Goal: Complete application form: Complete application form

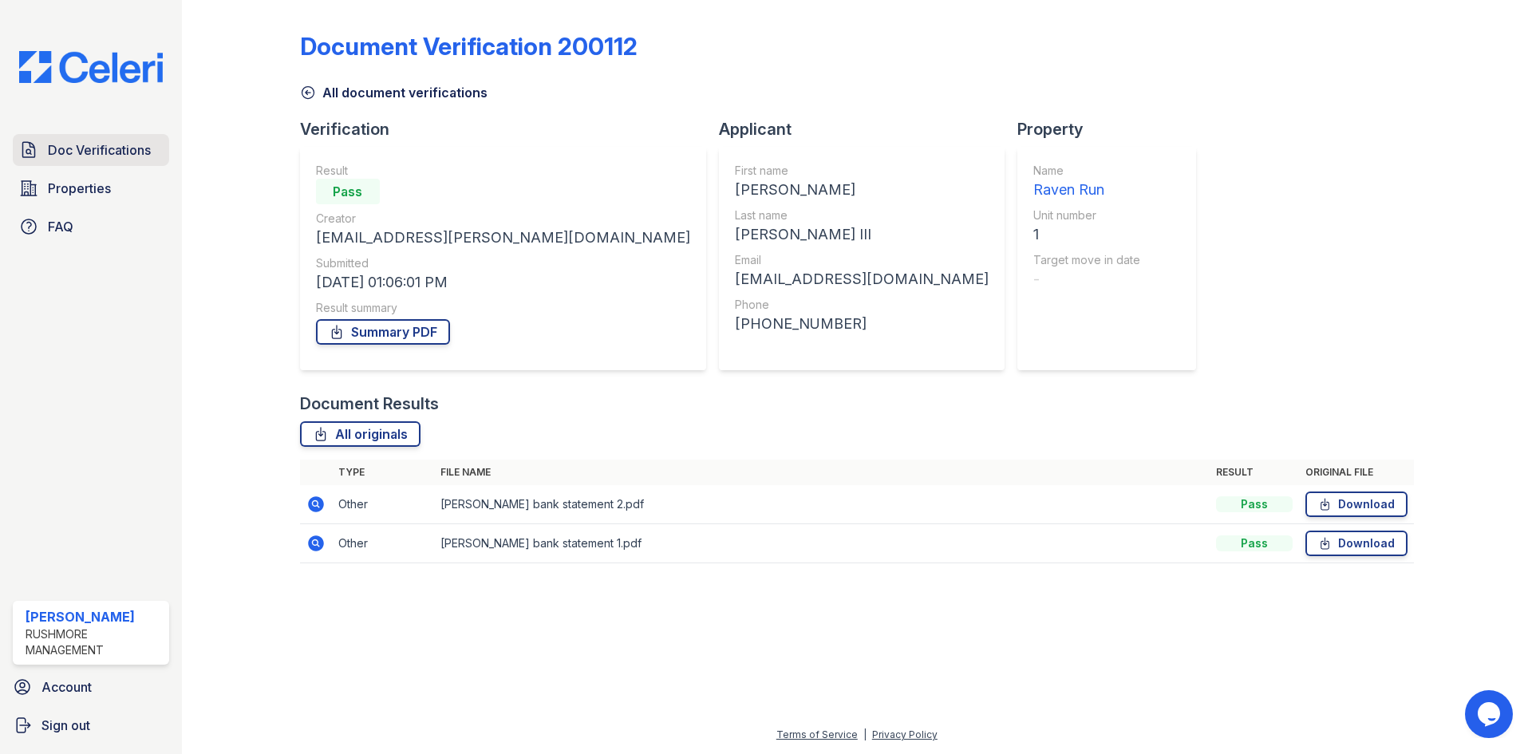
click at [70, 154] on span "Doc Verifications" at bounding box center [99, 149] width 103 height 19
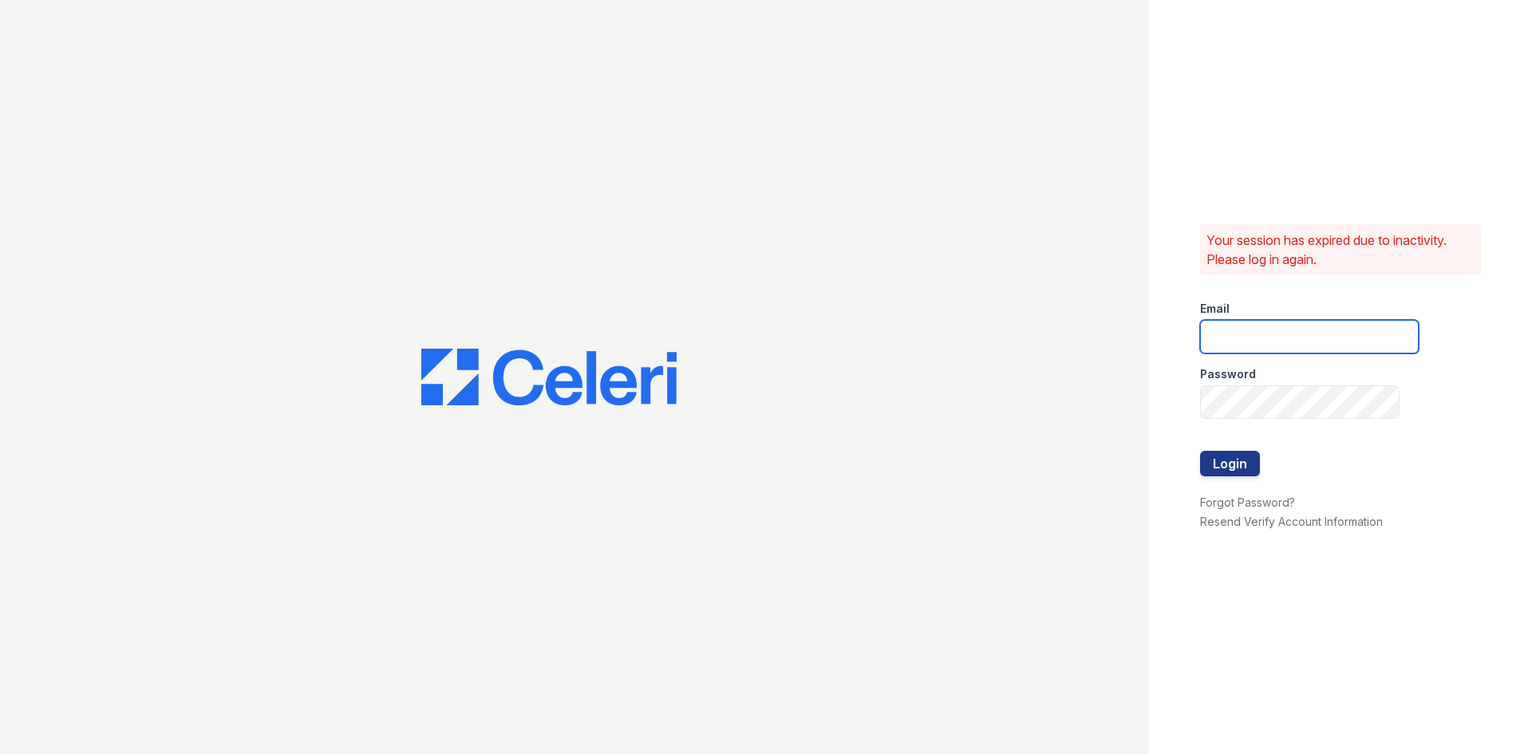
type input "[EMAIL_ADDRESS][DOMAIN_NAME]"
click at [1241, 458] on button "Login" at bounding box center [1230, 464] width 60 height 26
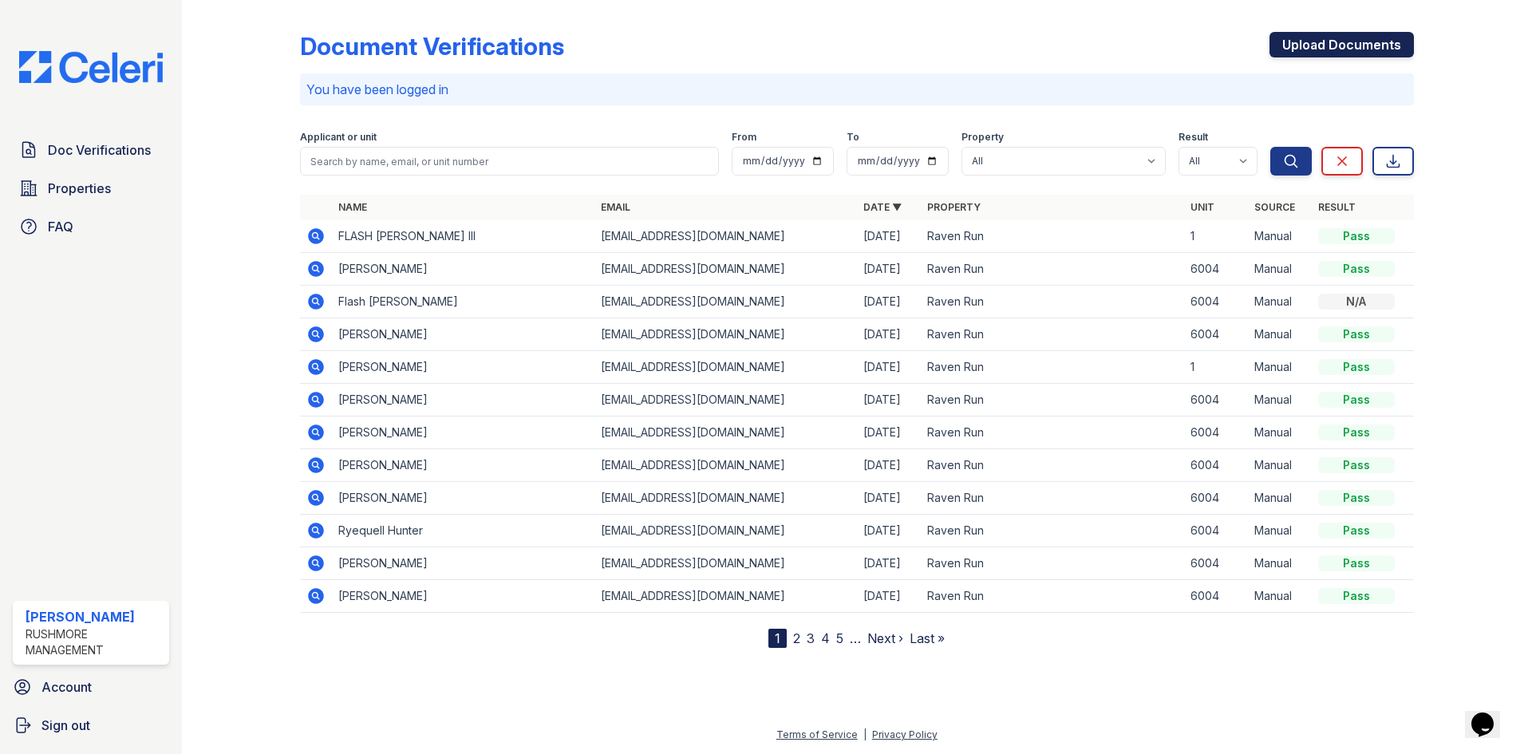
drag, startPoint x: 1379, startPoint y: 41, endPoint x: 1378, endPoint y: 49, distance: 8.0
click at [1378, 41] on link "Upload Documents" at bounding box center [1342, 45] width 144 height 26
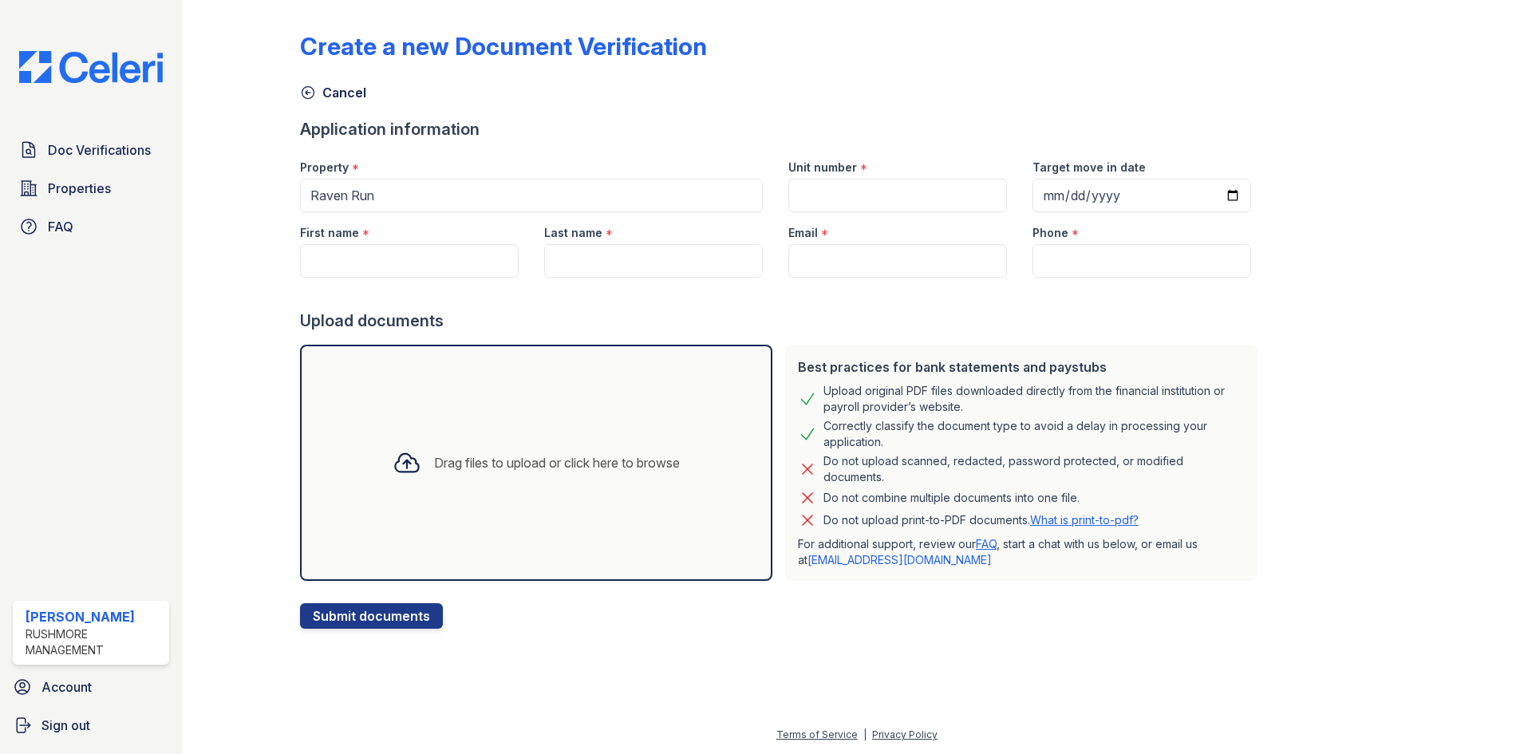
click at [580, 460] on div "Drag files to upload or click here to browse" at bounding box center [557, 462] width 246 height 19
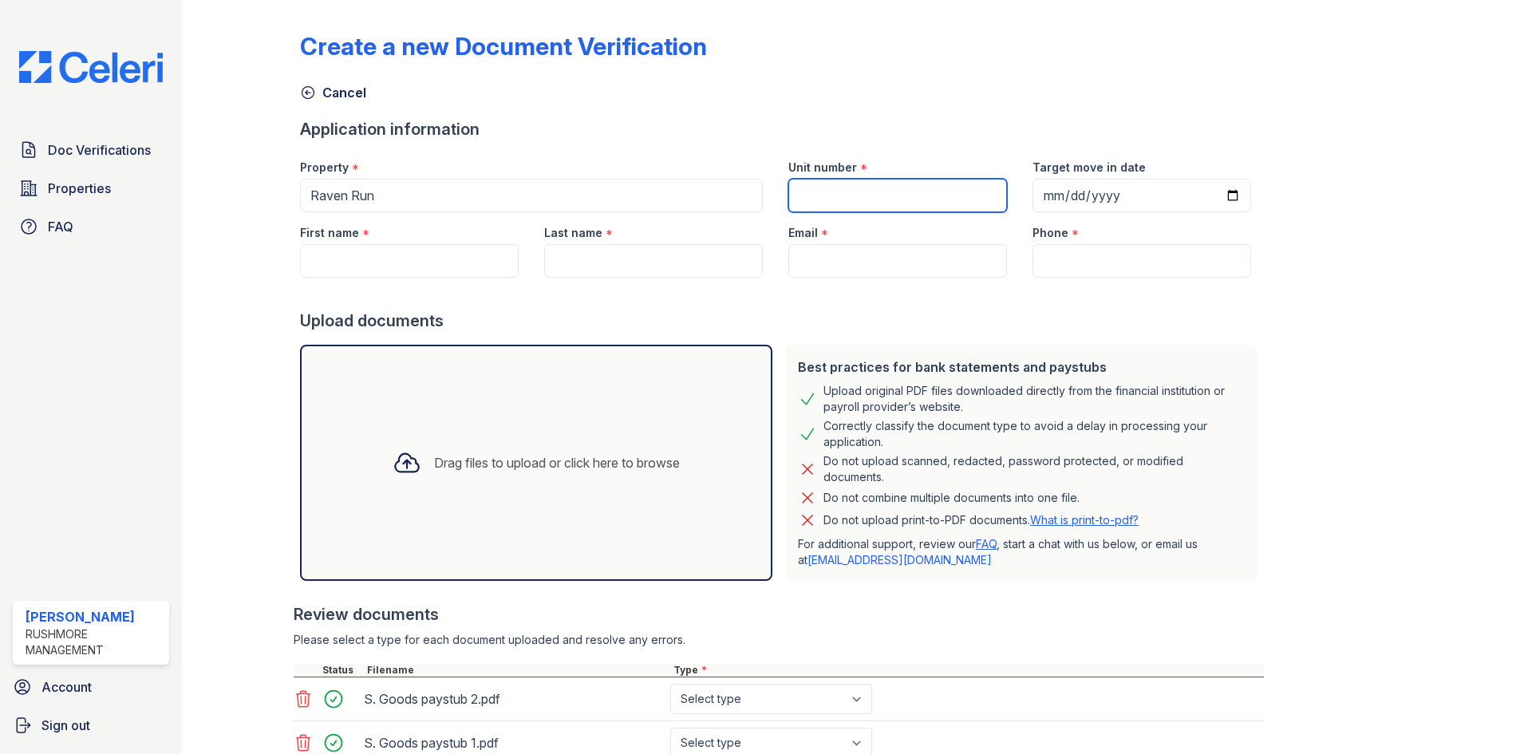
click at [854, 190] on input "Unit number" at bounding box center [898, 196] width 219 height 34
type input "6004"
click at [381, 249] on input "First name" at bounding box center [409, 261] width 219 height 34
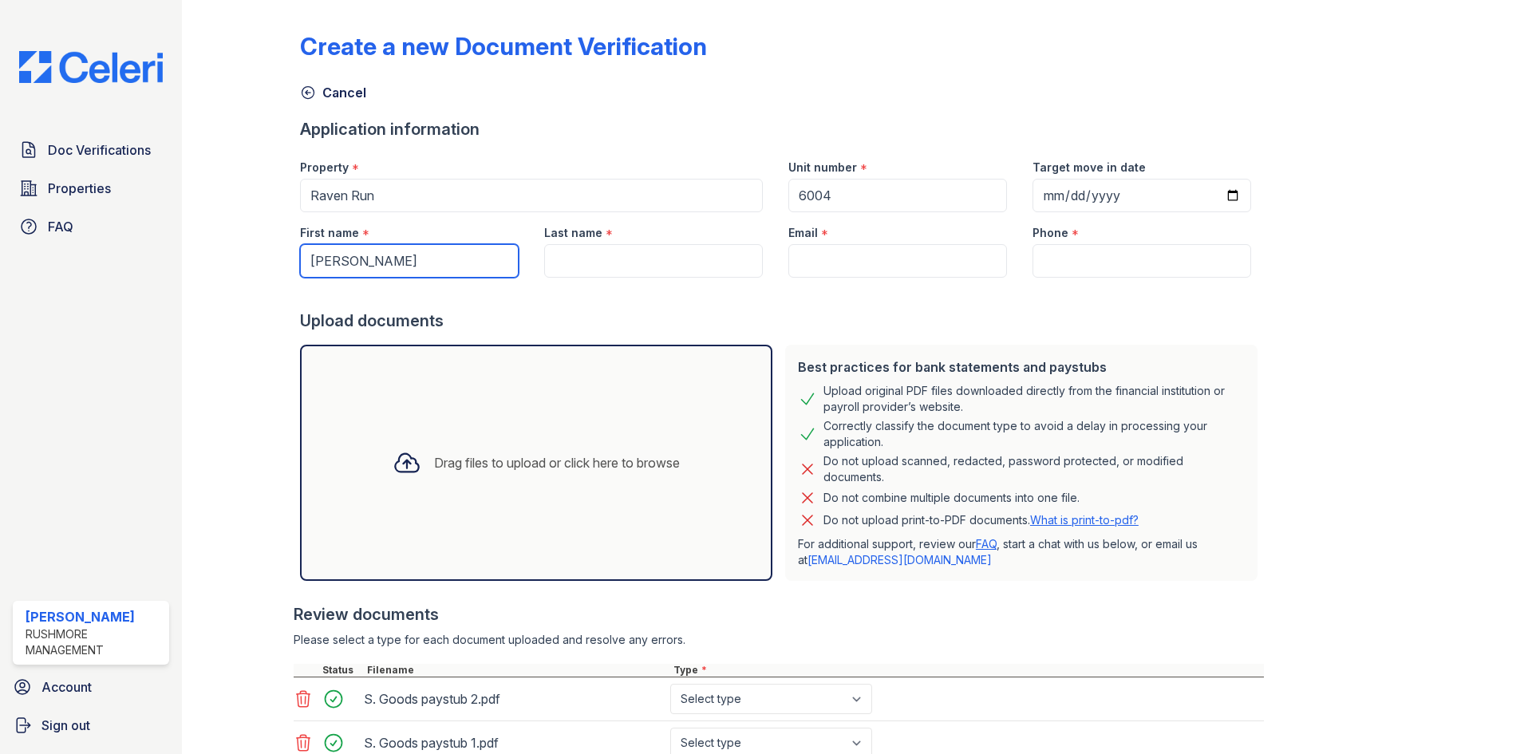
type input "[PERSON_NAME]"
click at [636, 259] on input "Last name" at bounding box center [653, 261] width 219 height 34
type input "Goods"
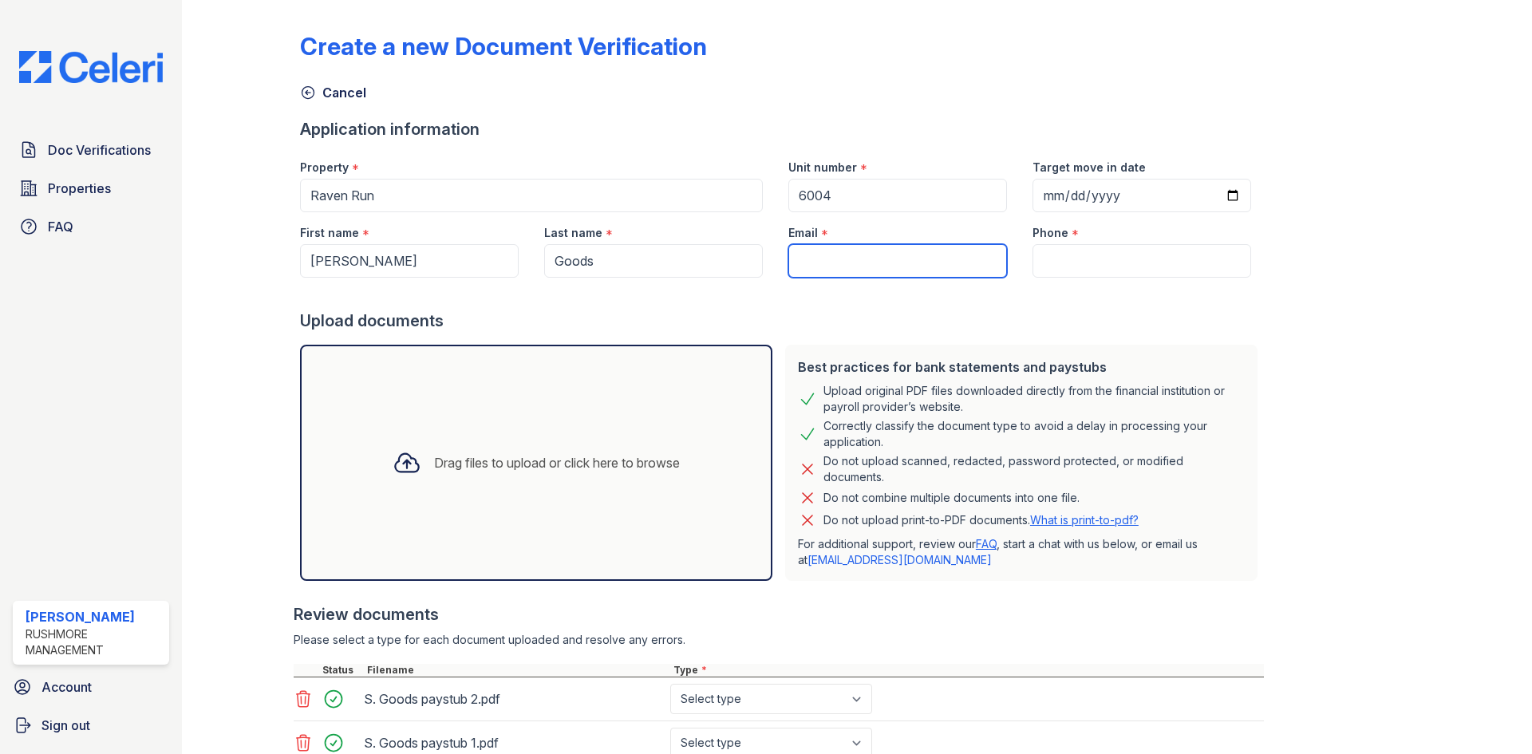
click at [864, 251] on input "Email" at bounding box center [898, 261] width 219 height 34
click at [885, 271] on input "Email" at bounding box center [898, 261] width 219 height 34
paste input "shoundagoods49@gmail.com"
type input "shoundagoods49@gmail.com"
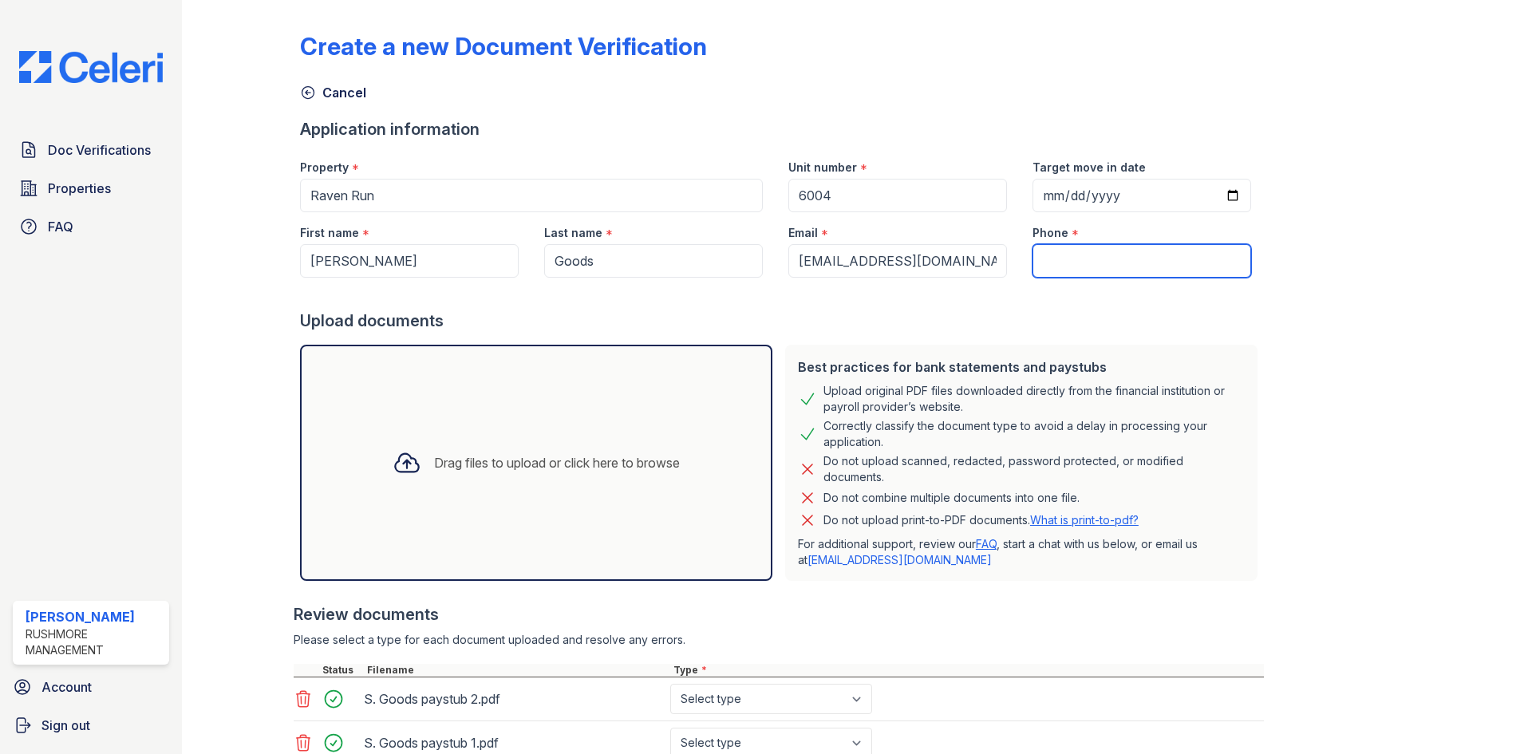
click at [1048, 259] on input "Phone" at bounding box center [1142, 261] width 219 height 34
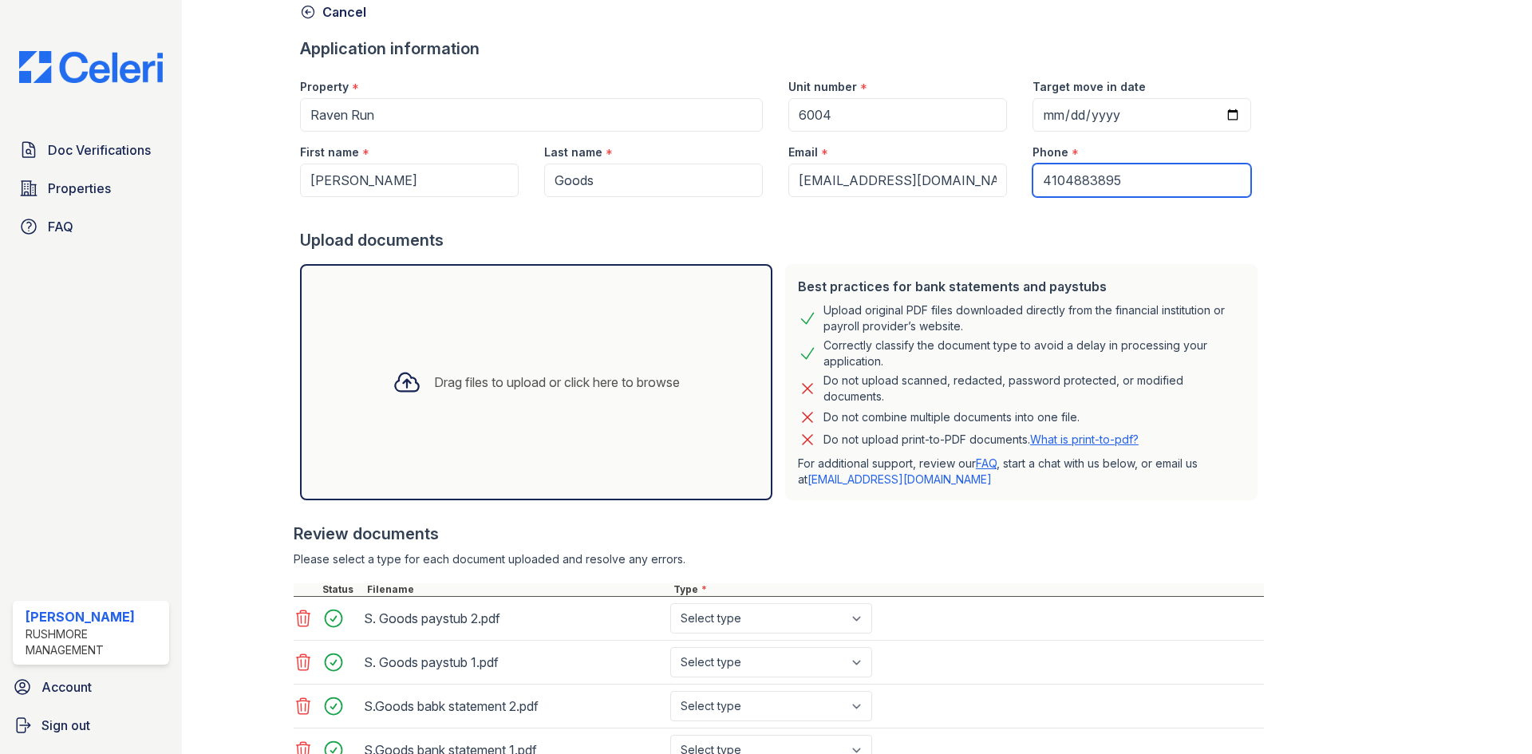
scroll to position [211, 0]
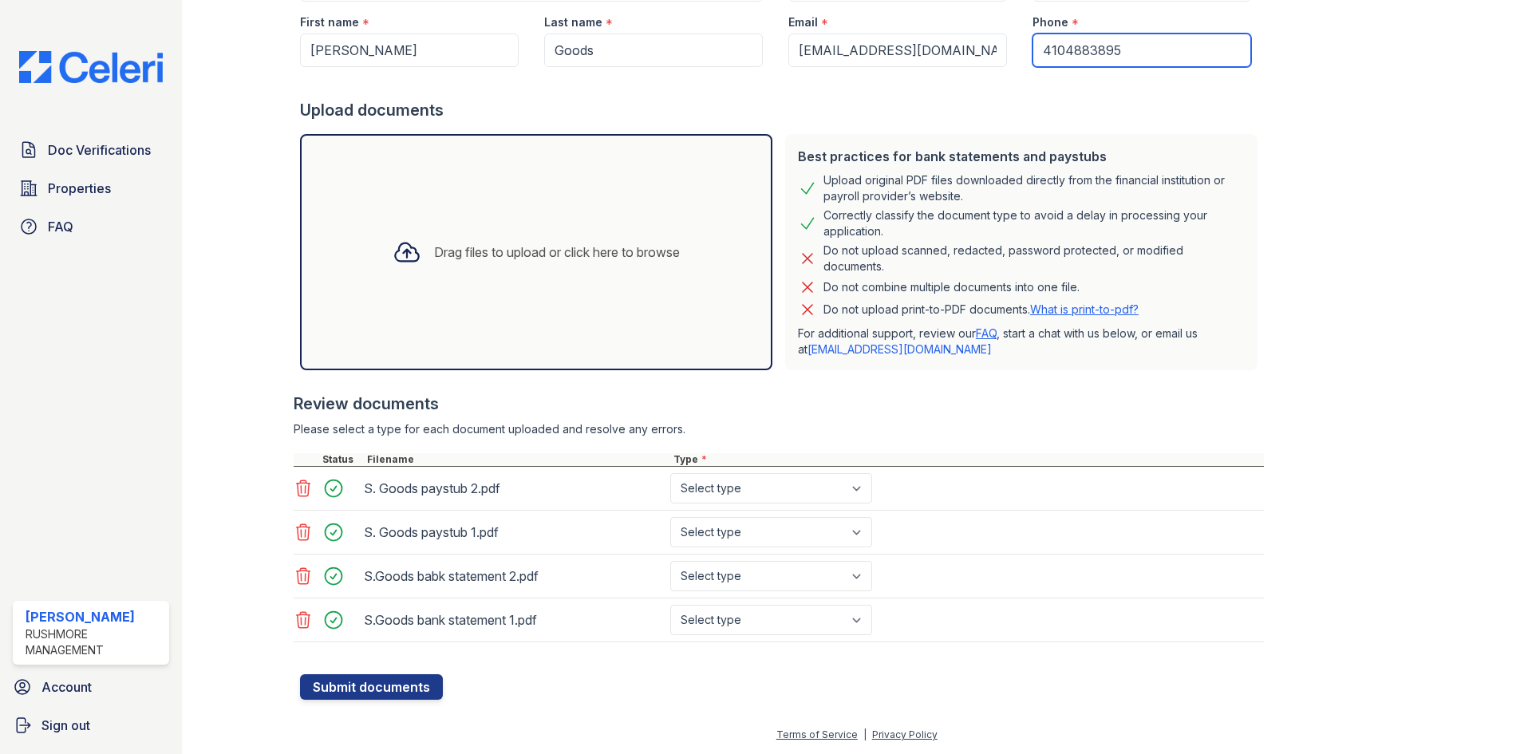
type input "4104883895"
click at [784, 482] on select "Select type Paystub Bank Statement Offer Letter Tax Documents Benefit Award Let…" at bounding box center [771, 488] width 202 height 30
select select "paystub"
click at [670, 473] on select "Select type Paystub Bank Statement Offer Letter Tax Documents Benefit Award Let…" at bounding box center [771, 488] width 202 height 30
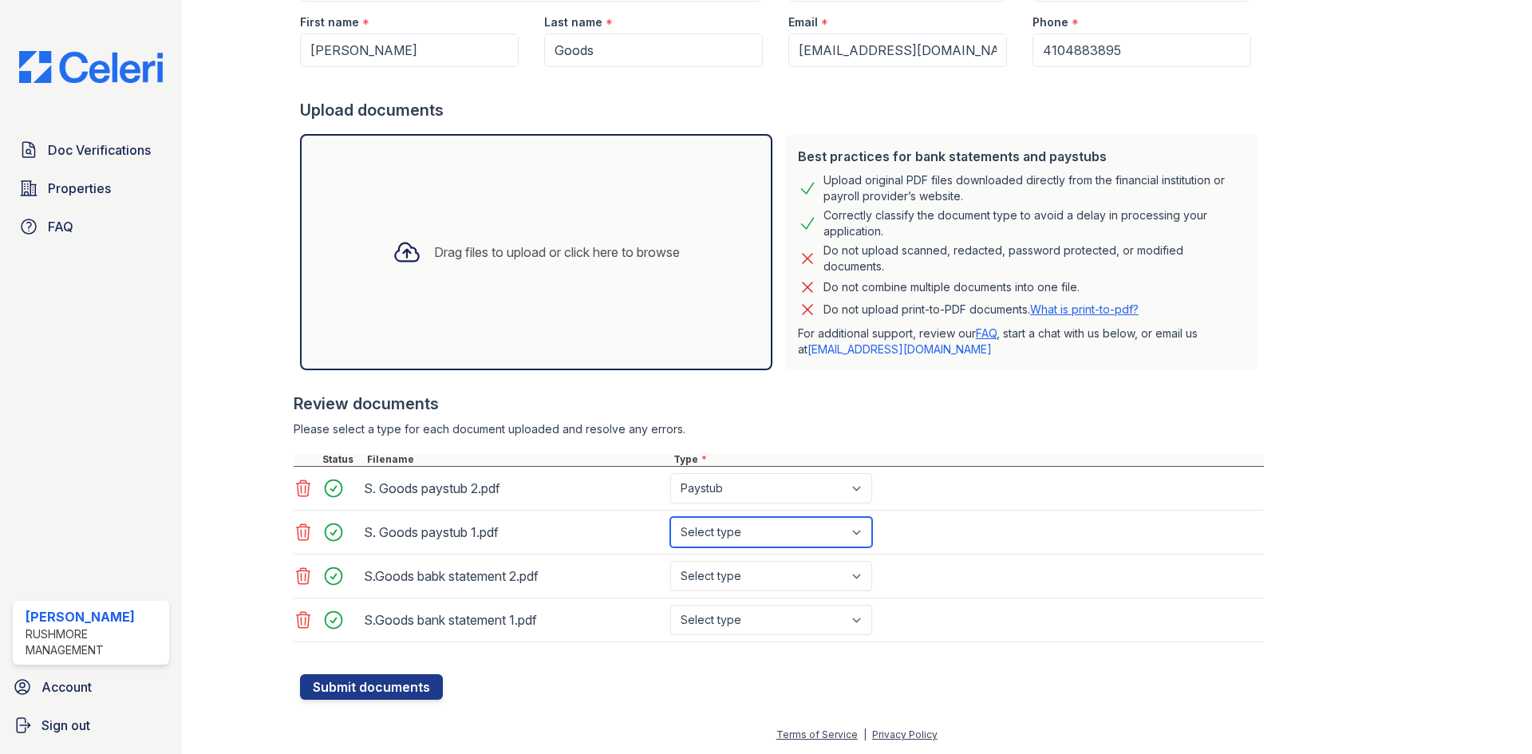
click at [773, 532] on select "Select type Paystub Bank Statement Offer Letter Tax Documents Benefit Award Let…" at bounding box center [771, 532] width 202 height 30
select select "paystub"
click at [670, 517] on select "Select type Paystub Bank Statement Offer Letter Tax Documents Benefit Award Let…" at bounding box center [771, 532] width 202 height 30
click at [769, 582] on select "Select type Paystub Bank Statement Offer Letter Tax Documents Benefit Award Let…" at bounding box center [771, 576] width 202 height 30
select select "bank_statement"
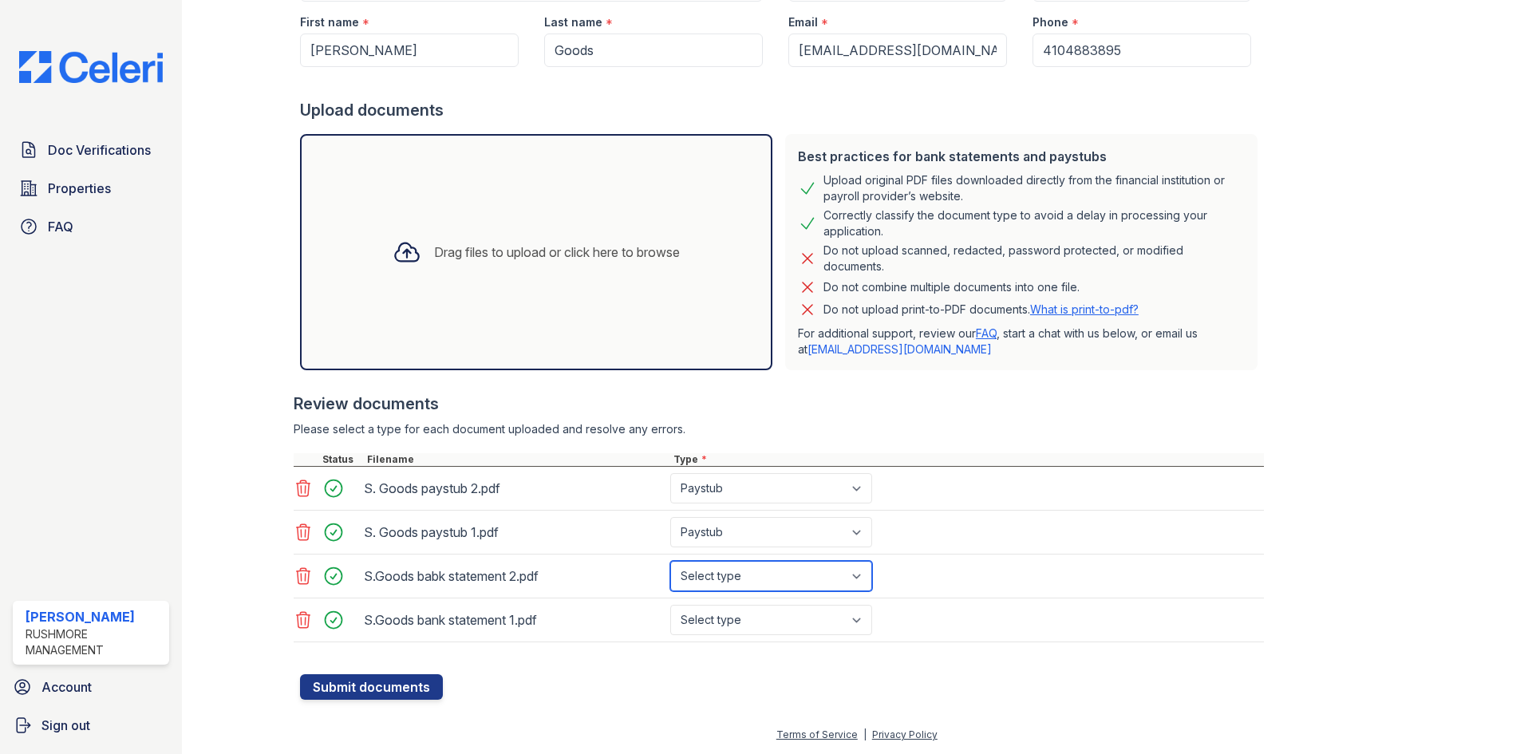
click at [670, 561] on select "Select type Paystub Bank Statement Offer Letter Tax Documents Benefit Award Let…" at bounding box center [771, 576] width 202 height 30
click at [754, 614] on select "Select type Paystub Bank Statement Offer Letter Tax Documents Benefit Award Let…" at bounding box center [771, 620] width 202 height 30
select select "bank_statement"
click at [670, 605] on select "Select type Paystub Bank Statement Offer Letter Tax Documents Benefit Award Let…" at bounding box center [771, 620] width 202 height 30
click at [348, 687] on button "Submit documents" at bounding box center [371, 687] width 143 height 26
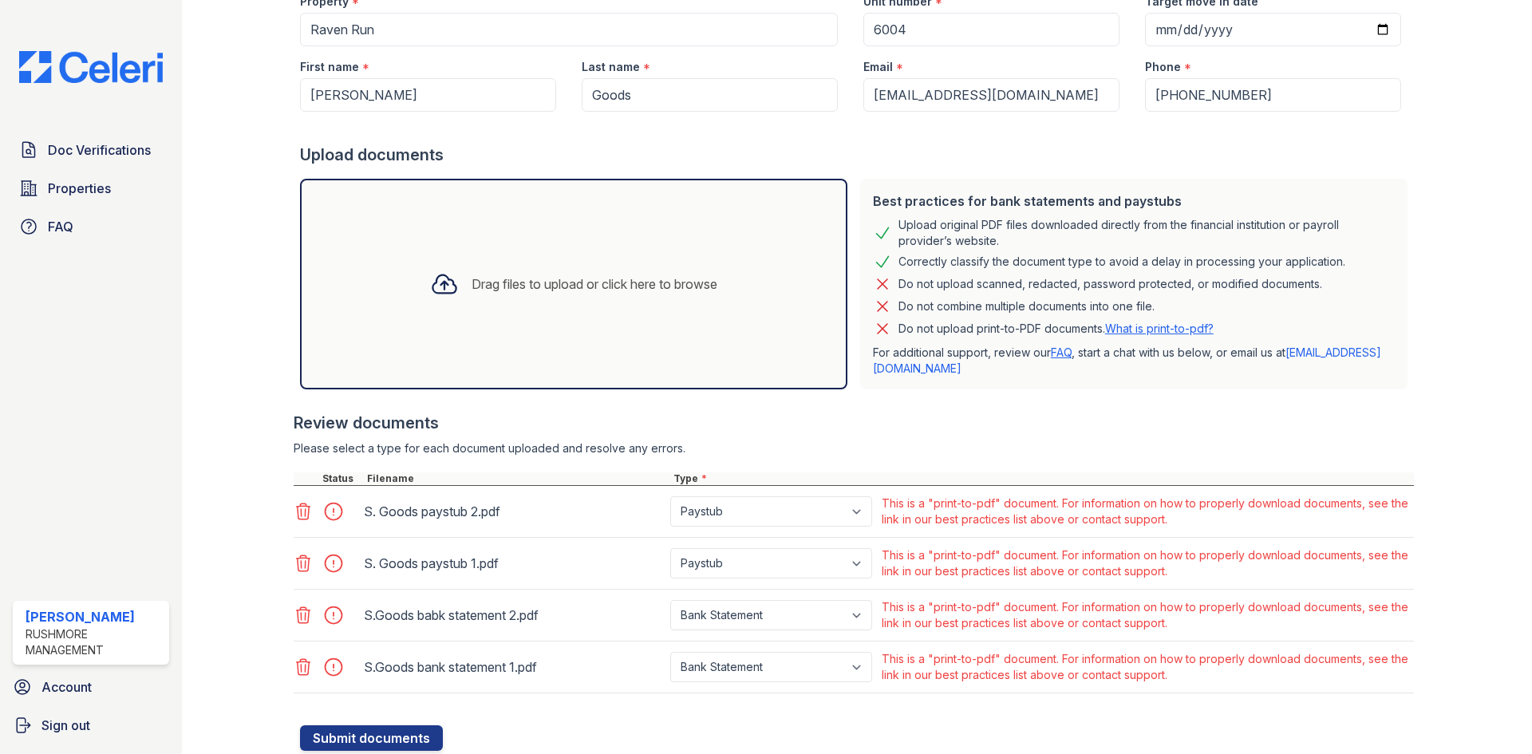
scroll to position [262, 0]
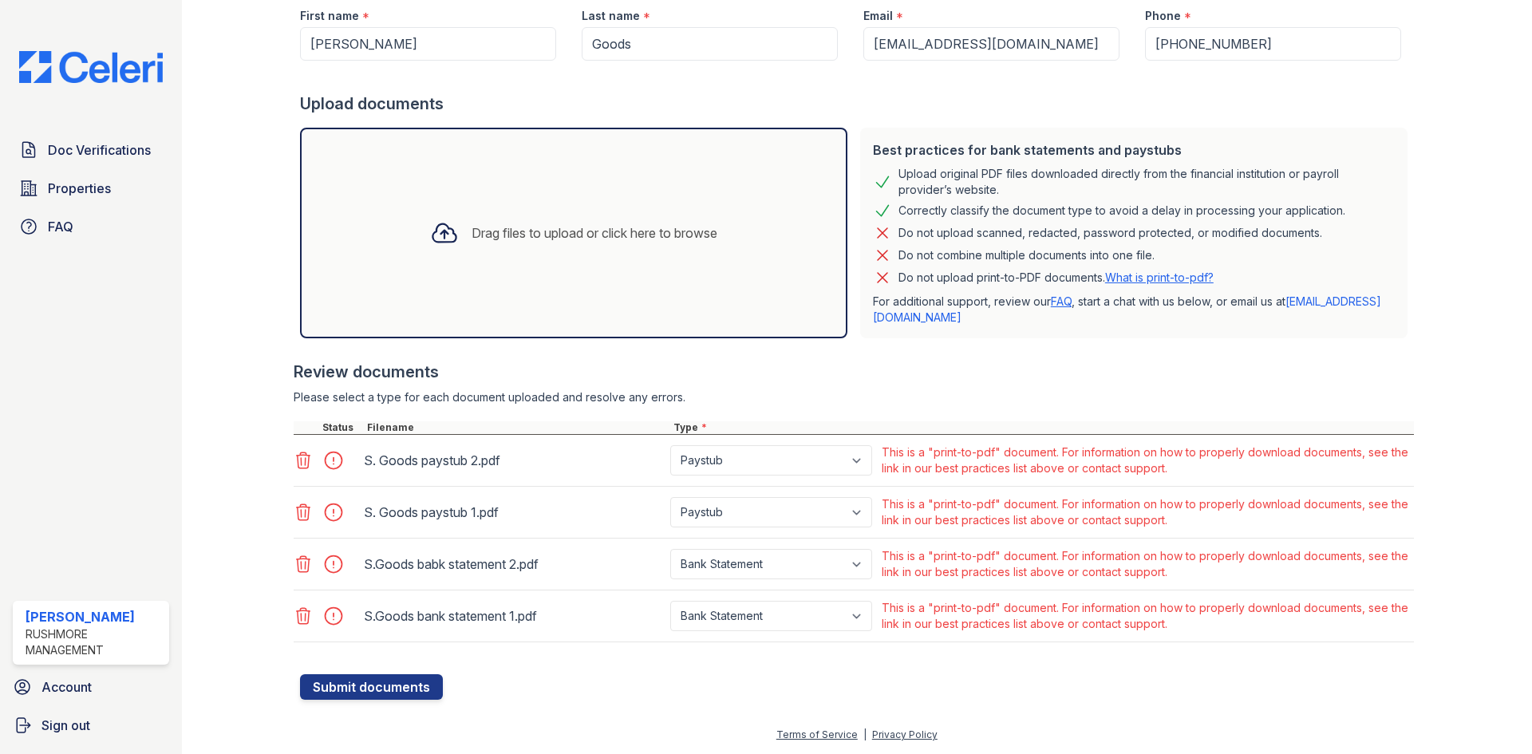
click at [298, 452] on icon at bounding box center [303, 460] width 19 height 19
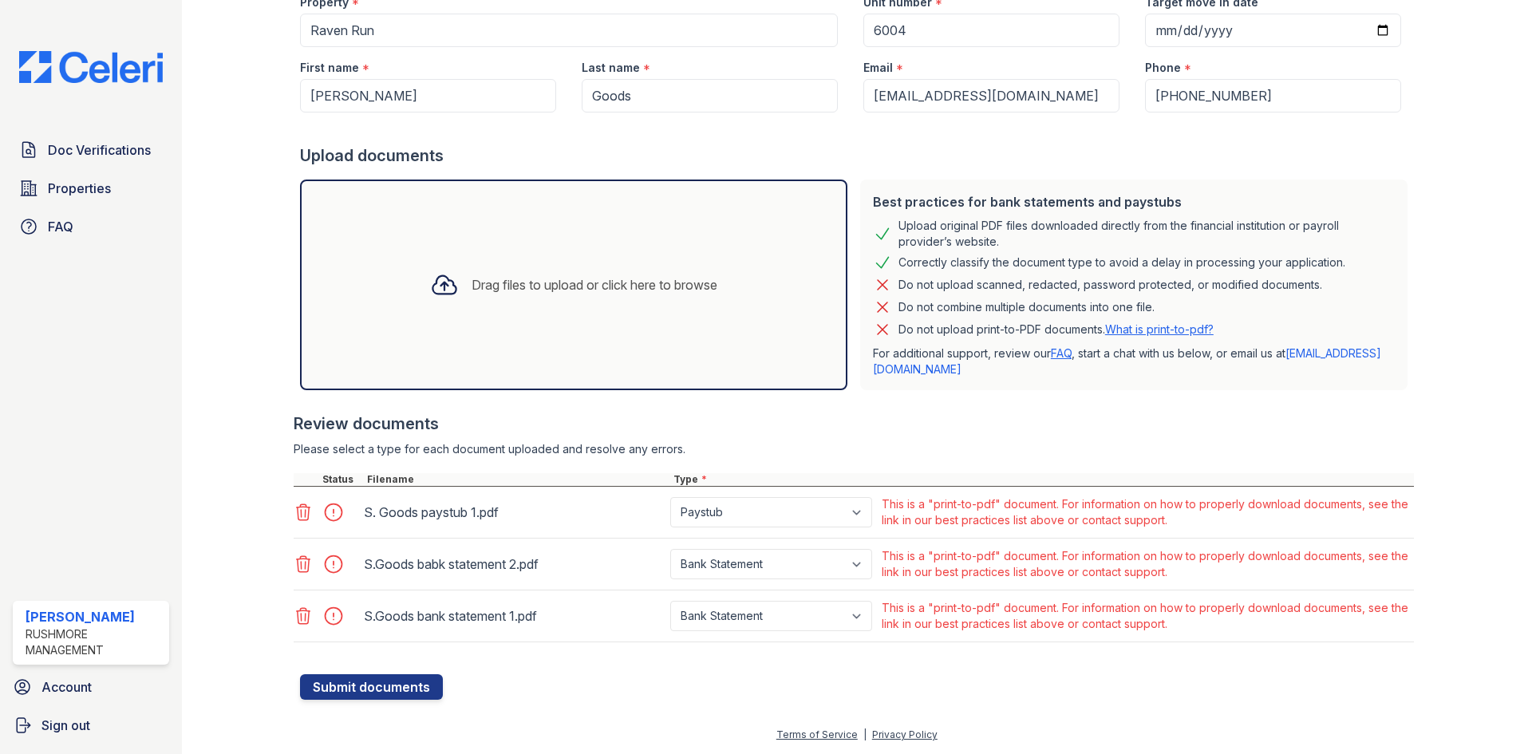
click at [291, 519] on div at bounding box center [254, 247] width 93 height 903
click at [303, 512] on icon at bounding box center [303, 512] width 19 height 19
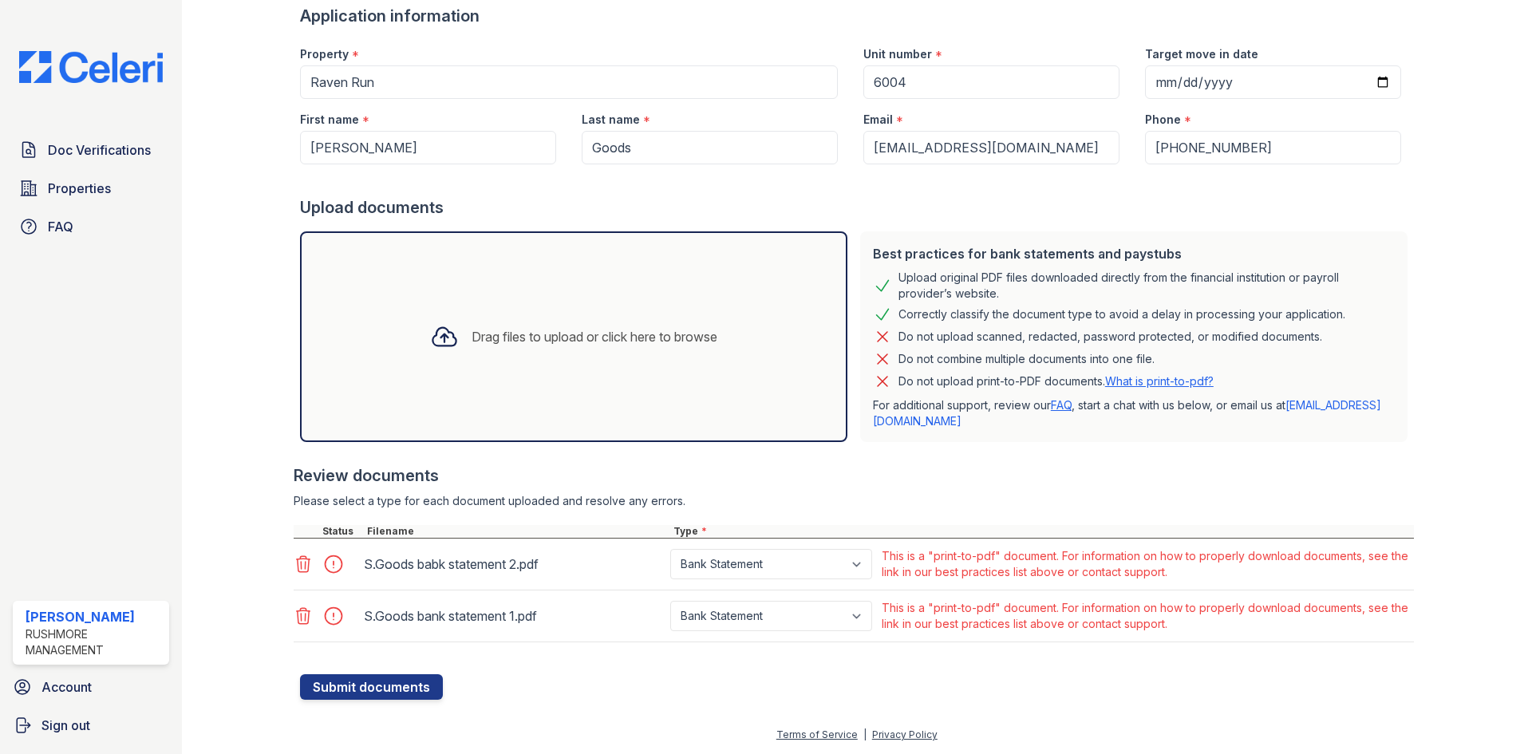
click at [306, 562] on icon at bounding box center [303, 564] width 19 height 19
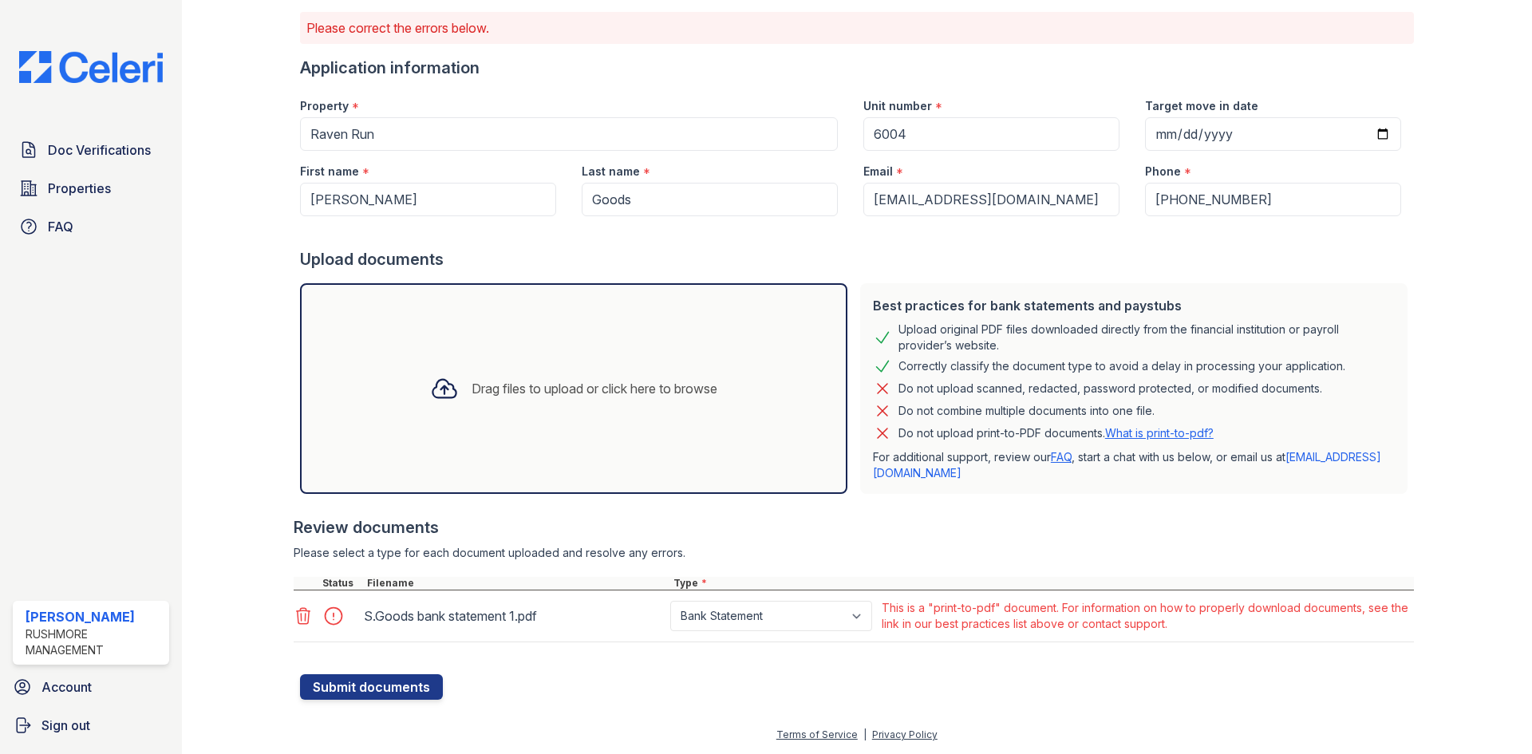
click at [301, 619] on icon at bounding box center [304, 616] width 14 height 16
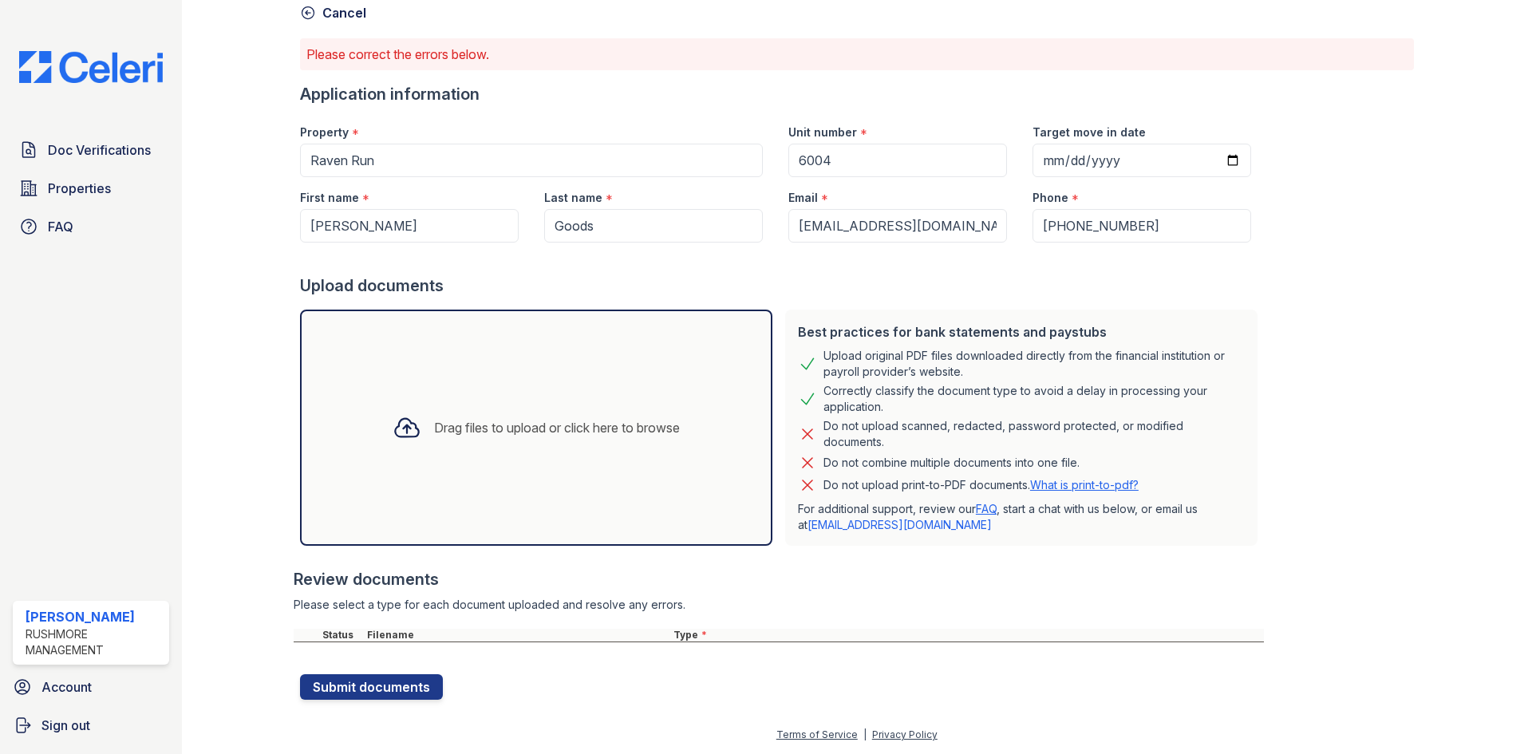
scroll to position [80, 0]
